Goal: Transaction & Acquisition: Purchase product/service

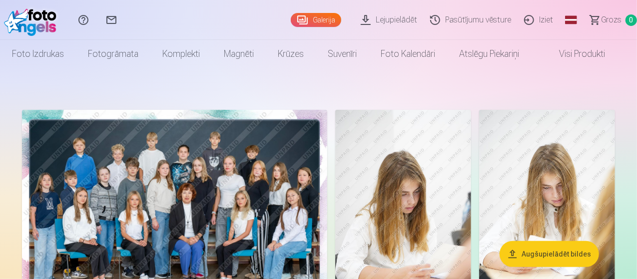
drag, startPoint x: 639, startPoint y: 33, endPoint x: 436, endPoint y: 84, distance: 208.6
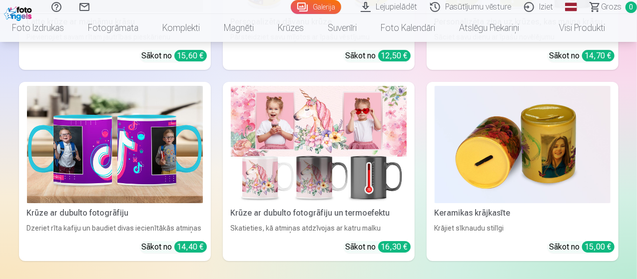
scroll to position [3609, 0]
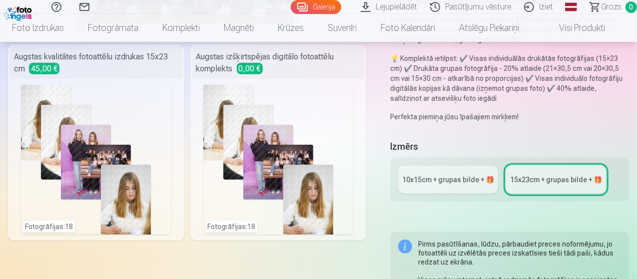
scroll to position [229, 0]
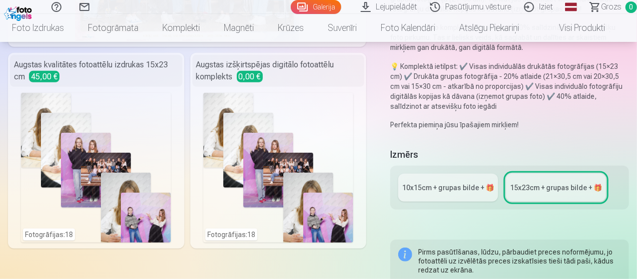
click at [455, 184] on div "10x15сm + grupas bilde + 🎁" at bounding box center [448, 188] width 92 height 10
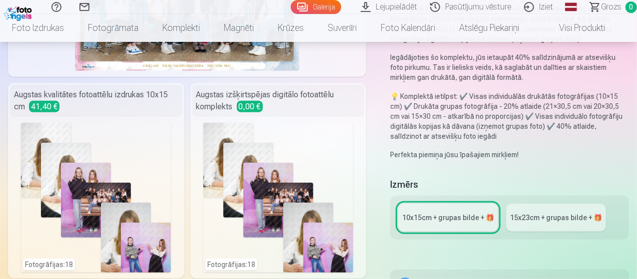
scroll to position [203, 0]
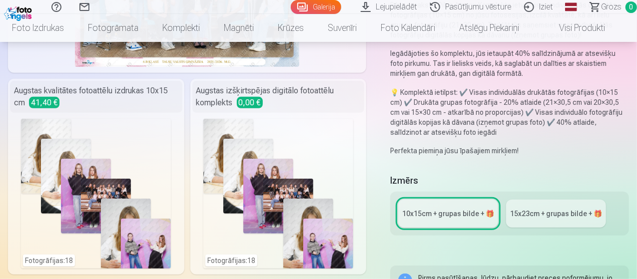
click at [551, 214] on div "15x23сm + grupas bilde + 🎁" at bounding box center [556, 214] width 92 height 10
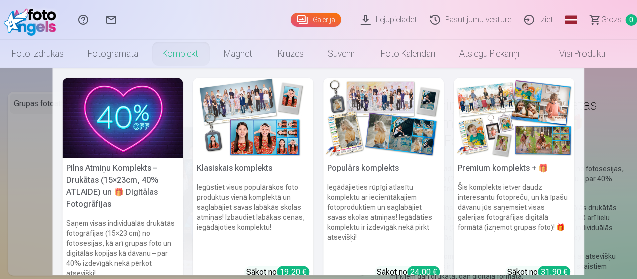
click at [175, 53] on link "Komplekti" at bounding box center [180, 54] width 61 height 28
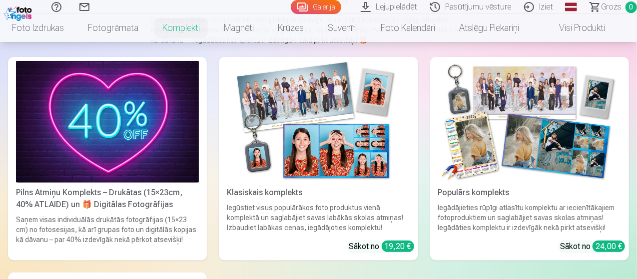
scroll to position [117, 0]
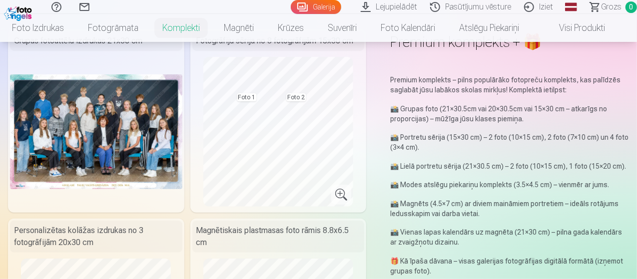
scroll to position [94, 0]
